Goal: Obtain resource: Obtain resource

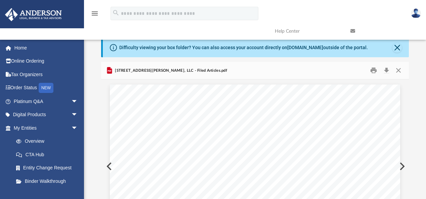
scroll to position [149, 304]
click at [29, 50] on link "Home" at bounding box center [46, 47] width 83 height 13
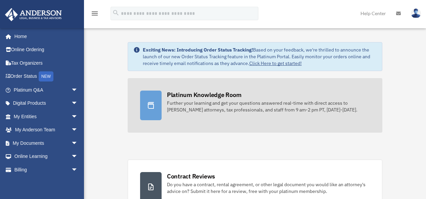
click at [209, 93] on div "Platinum Knowledge Room" at bounding box center [204, 94] width 75 height 8
click at [207, 96] on div "Platinum Knowledge Room" at bounding box center [204, 94] width 75 height 8
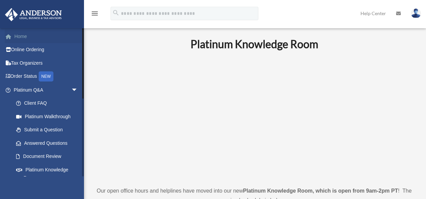
click at [31, 38] on link "Home" at bounding box center [46, 36] width 83 height 13
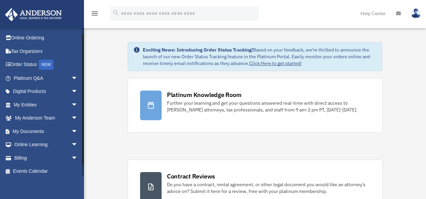
scroll to position [15, 0]
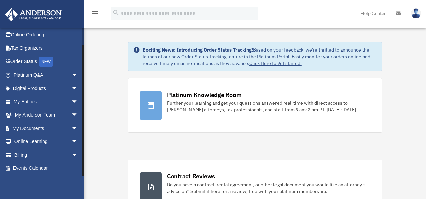
drag, startPoint x: 83, startPoint y: 128, endPoint x: 85, endPoint y: 165, distance: 37.7
click at [71, 139] on span "arrow_drop_down" at bounding box center [77, 142] width 13 height 14
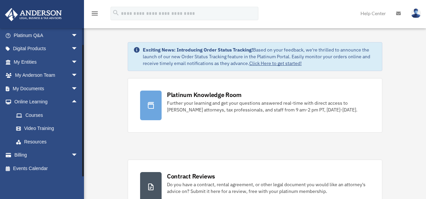
drag, startPoint x: 83, startPoint y: 125, endPoint x: 84, endPoint y: 155, distance: 30.0
click at [62, 137] on link "Resources" at bounding box center [48, 141] width 79 height 13
click at [40, 138] on link "Resources" at bounding box center [48, 141] width 79 height 13
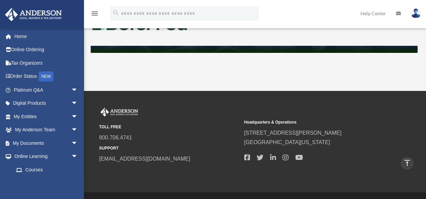
scroll to position [360, 0]
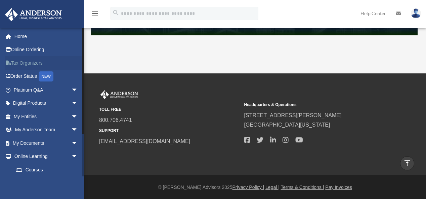
click at [26, 60] on link "Tax Organizers" at bounding box center [46, 62] width 83 height 13
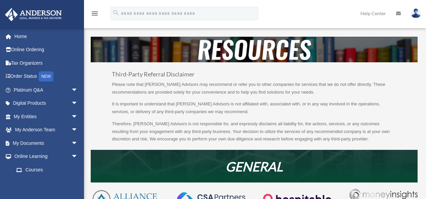
scroll to position [360, 0]
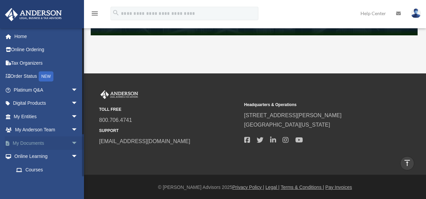
click at [71, 143] on span "arrow_drop_down" at bounding box center [77, 143] width 13 height 14
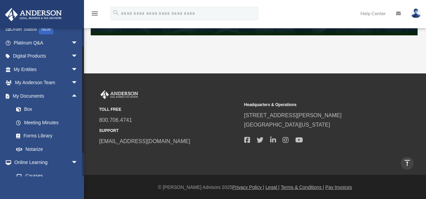
scroll to position [66, 0]
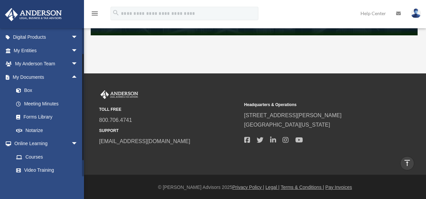
drag, startPoint x: 83, startPoint y: 119, endPoint x: 86, endPoint y: 145, distance: 26.1
click at [50, 115] on link "Forms Library" at bounding box center [48, 116] width 79 height 13
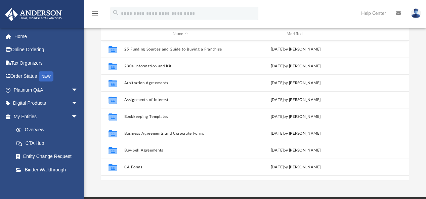
scroll to position [50, 0]
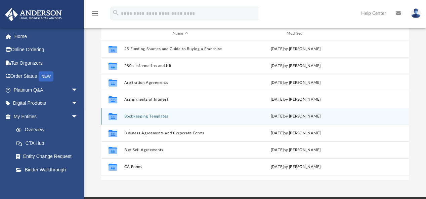
click at [205, 120] on div "Collaborated Folder Bookkeeping Templates [DATE] by [PERSON_NAME]" at bounding box center [255, 116] width 308 height 17
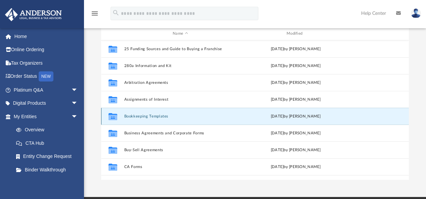
click at [170, 117] on button "Bookkeeping Templates" at bounding box center [180, 116] width 113 height 4
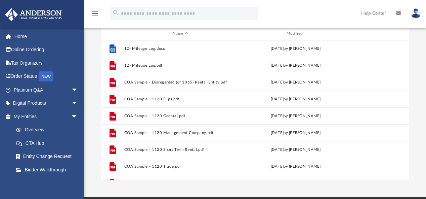
scroll to position [17, 0]
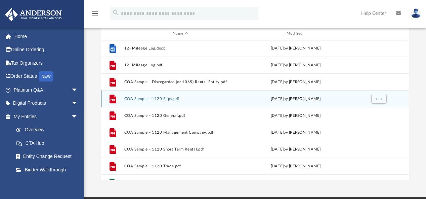
click at [140, 97] on button "COA Sample - 1120 Flips.pdf" at bounding box center [180, 99] width 113 height 4
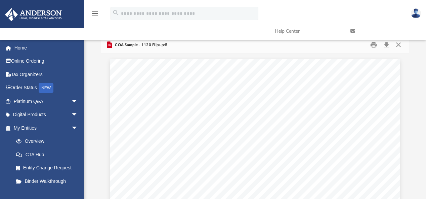
scroll to position [0, 0]
click at [372, 47] on button "Print" at bounding box center [374, 47] width 13 height 10
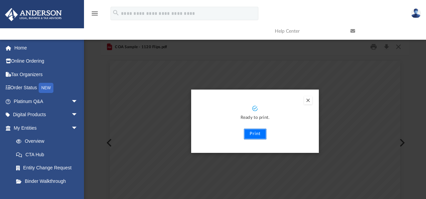
click at [257, 132] on button "Print" at bounding box center [255, 133] width 23 height 11
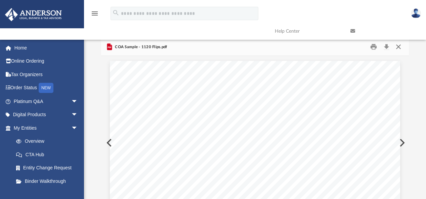
click at [398, 45] on button "Close" at bounding box center [399, 47] width 12 height 10
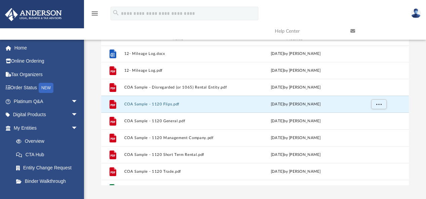
scroll to position [46, 0]
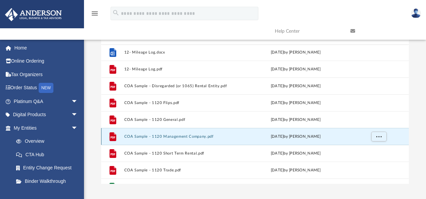
drag, startPoint x: 179, startPoint y: 135, endPoint x: 169, endPoint y: 134, distance: 9.8
click at [169, 134] on button "COA Sample - 1120 Management Company.pdf" at bounding box center [180, 136] width 113 height 4
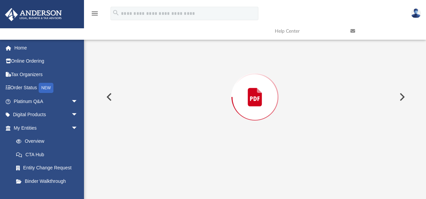
scroll to position [38, 0]
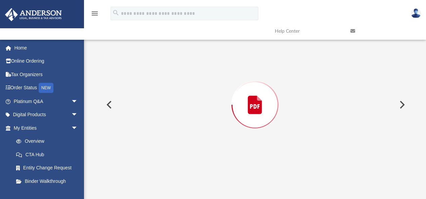
click at [169, 134] on div "Preview" at bounding box center [255, 105] width 308 height 174
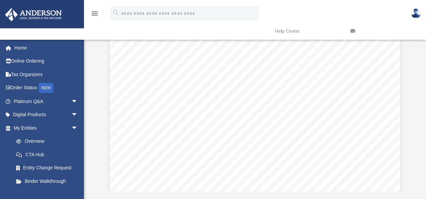
drag, startPoint x: 416, startPoint y: 73, endPoint x: 416, endPoint y: 57, distance: 16.5
click at [416, 57] on div "Forms Library Bookkeeping Templates Name Modified File 11- Expense Reimbursemen…" at bounding box center [255, 95] width 342 height 191
click at [375, 47] on button "Print" at bounding box center [374, 47] width 13 height 10
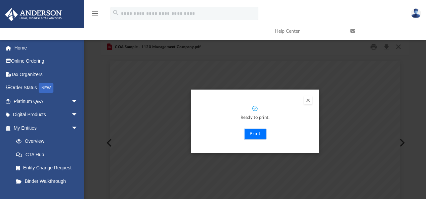
click at [254, 134] on button "Print" at bounding box center [255, 133] width 23 height 11
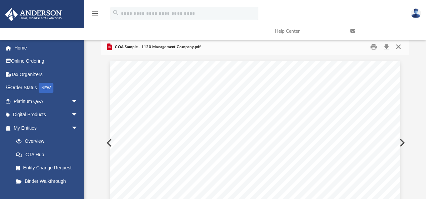
click at [401, 48] on button "Close" at bounding box center [399, 47] width 12 height 10
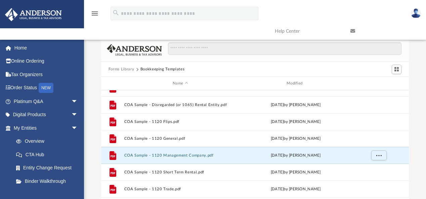
scroll to position [46, 0]
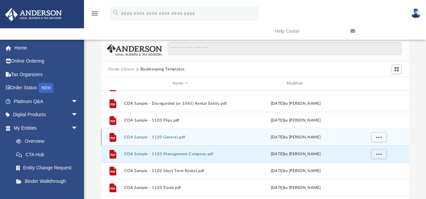
click at [166, 135] on button "COA Sample - 1120 General.pdf" at bounding box center [180, 137] width 113 height 4
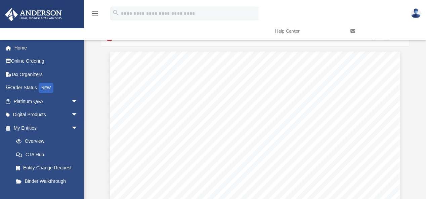
scroll to position [0, 0]
click at [374, 47] on button "Print" at bounding box center [374, 47] width 13 height 10
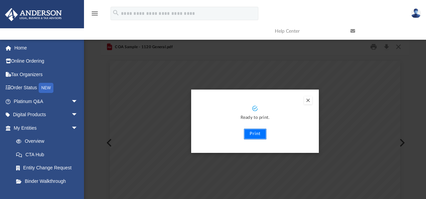
click at [256, 133] on button "Print" at bounding box center [255, 133] width 23 height 11
